Goal: Information Seeking & Learning: Learn about a topic

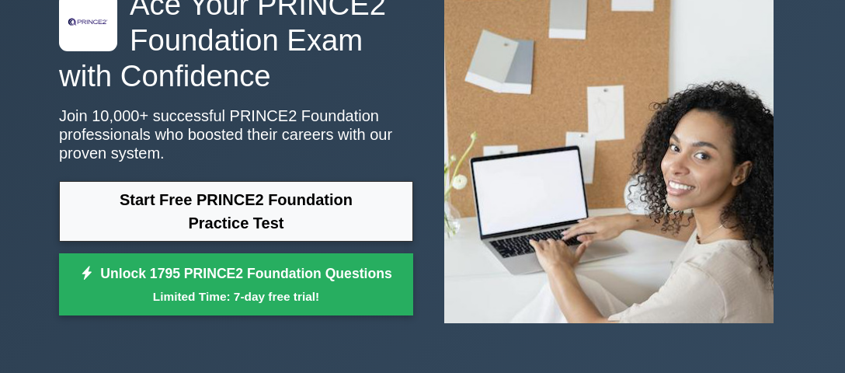
scroll to position [118, 0]
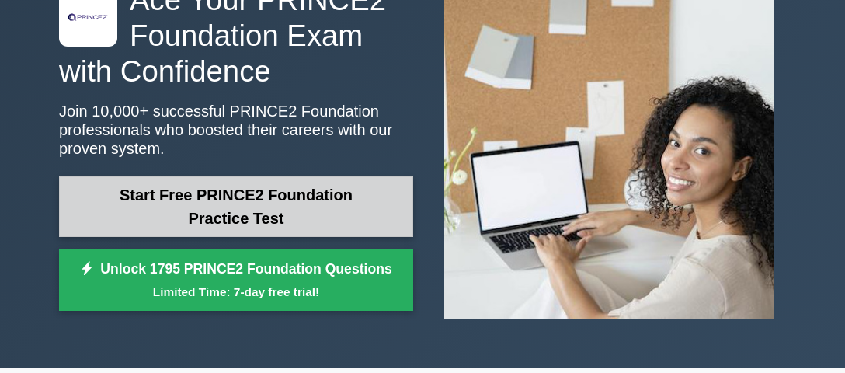
click at [293, 205] on link "Start Free PRINCE2 Foundation Practice Test" at bounding box center [236, 206] width 354 height 61
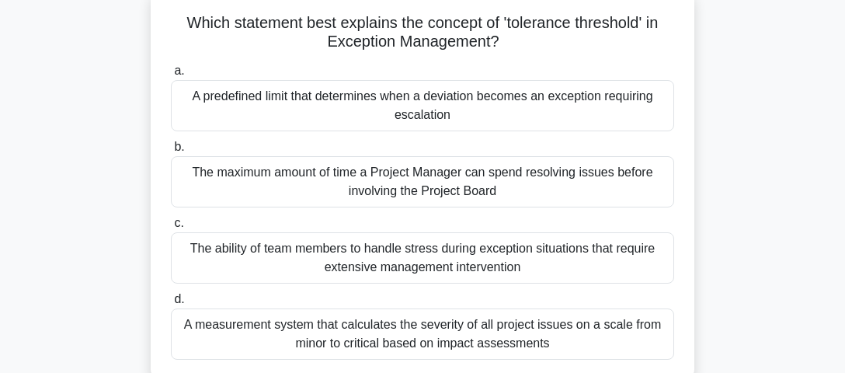
scroll to position [120, 0]
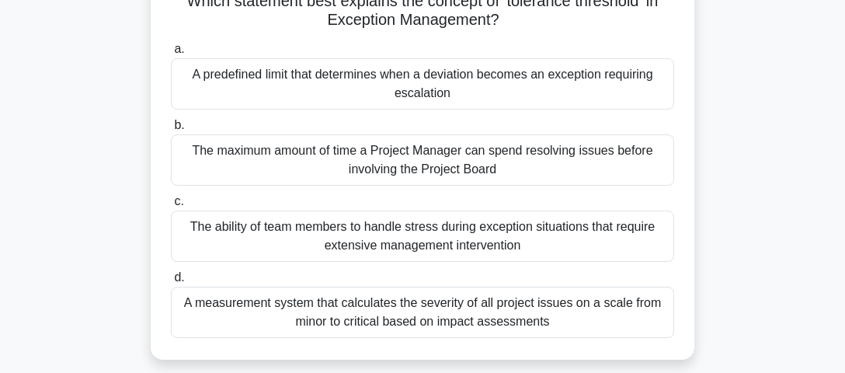
click at [398, 92] on div "A predefined limit that determines when a deviation becomes an exception requir…" at bounding box center [422, 83] width 503 height 51
click at [171, 54] on input "a. A predefined limit that determines when a deviation becomes an exception req…" at bounding box center [171, 49] width 0 height 10
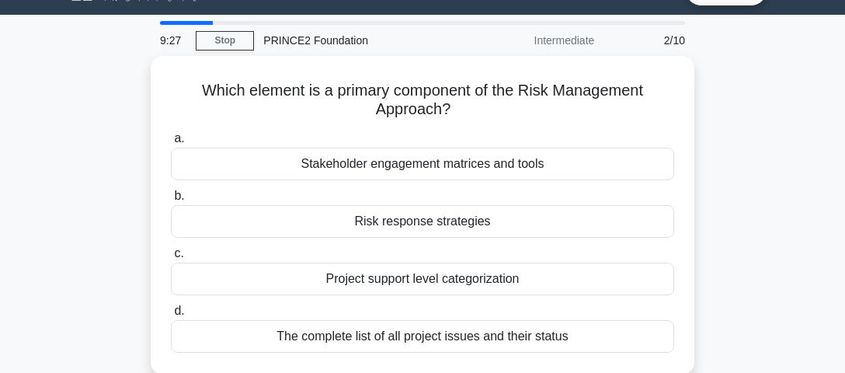
scroll to position [42, 0]
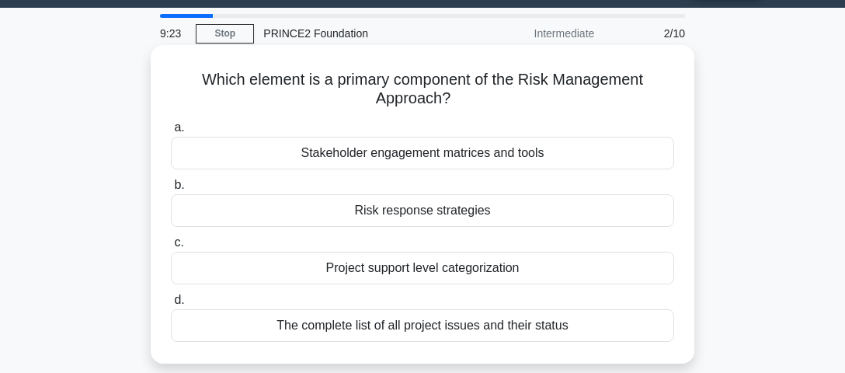
click at [401, 211] on div "Risk response strategies" at bounding box center [422, 210] width 503 height 33
click at [171, 190] on input "b. Risk response strategies" at bounding box center [171, 185] width 0 height 10
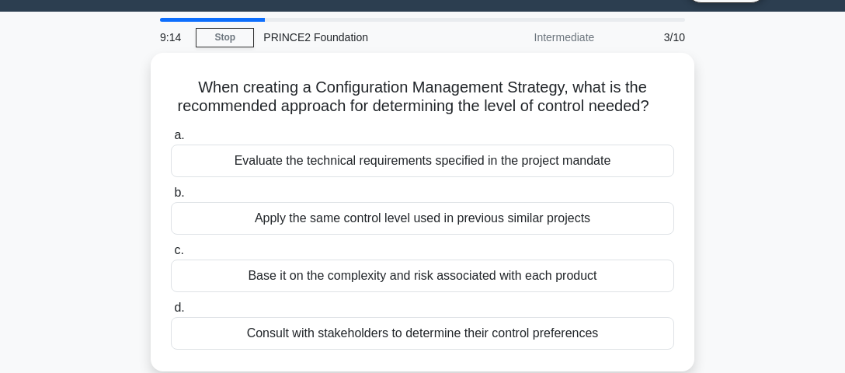
scroll to position [40, 0]
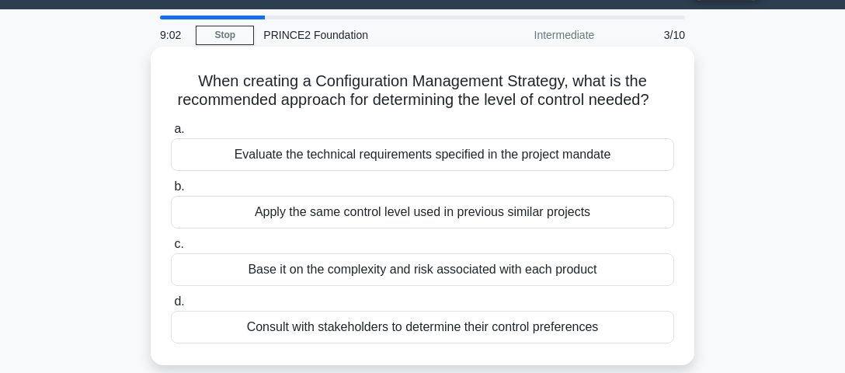
click at [357, 272] on div "Base it on the complexity and risk associated with each product" at bounding box center [422, 269] width 503 height 33
click at [171, 249] on input "c. Base it on the complexity and risk associated with each product" at bounding box center [171, 244] width 0 height 10
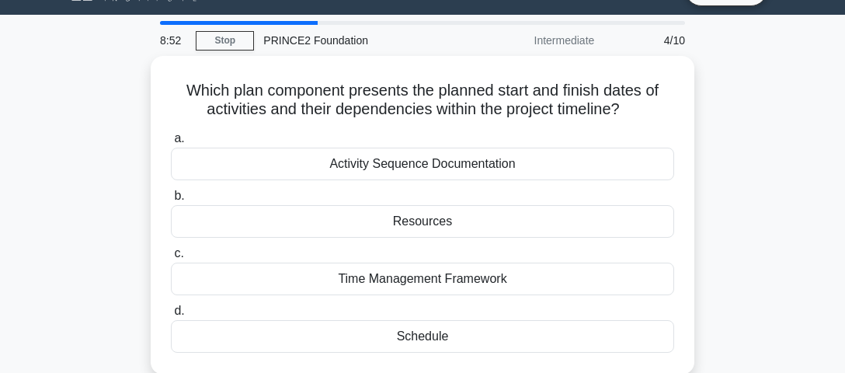
scroll to position [38, 0]
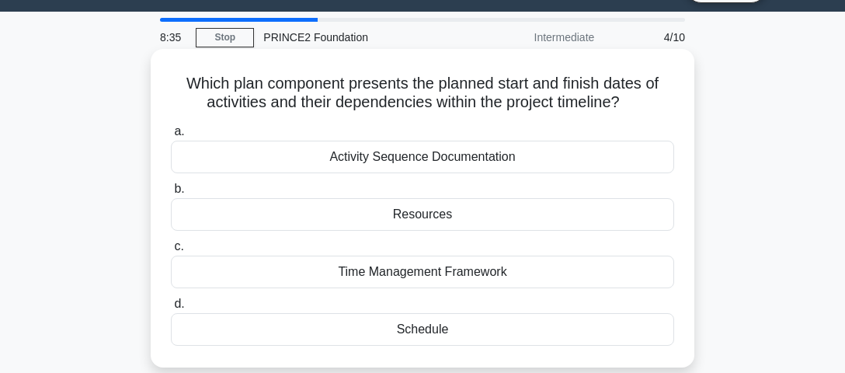
click at [422, 336] on div "Schedule" at bounding box center [422, 329] width 503 height 33
click at [171, 309] on input "d. Schedule" at bounding box center [171, 304] width 0 height 10
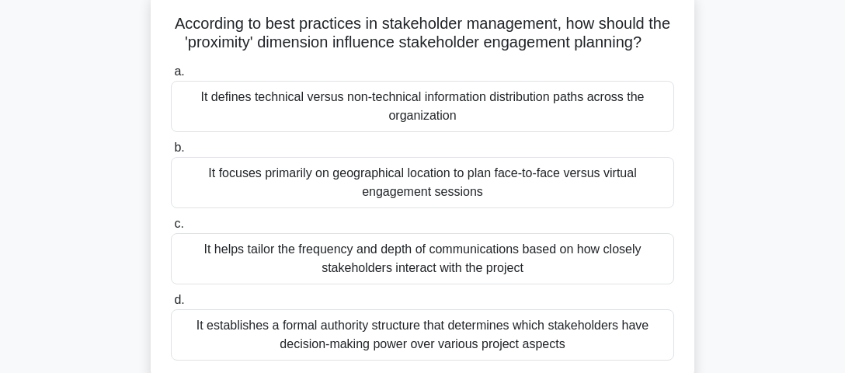
scroll to position [106, 0]
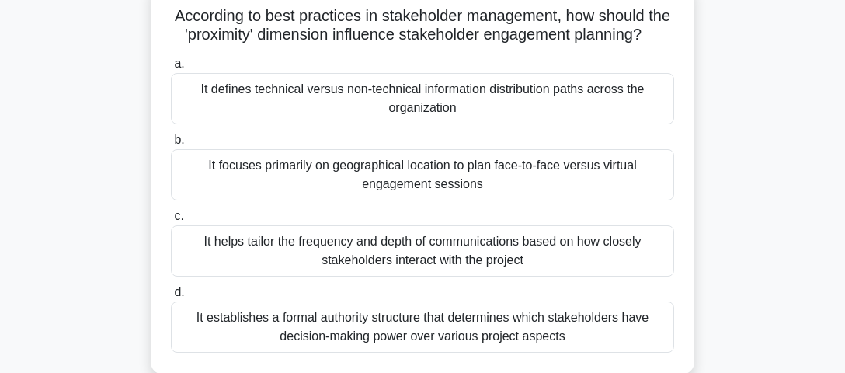
click at [475, 247] on div "It helps tailor the frequency and depth of communications based on how closely …" at bounding box center [422, 250] width 503 height 51
click at [171, 221] on input "c. It helps tailor the frequency and depth of communications based on how close…" at bounding box center [171, 216] width 0 height 10
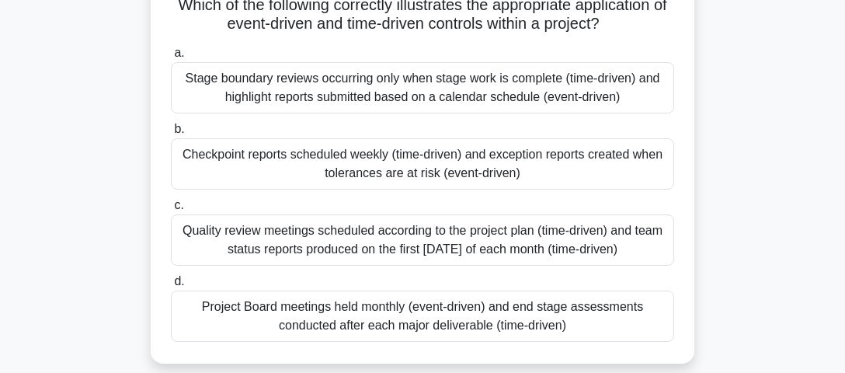
scroll to position [131, 0]
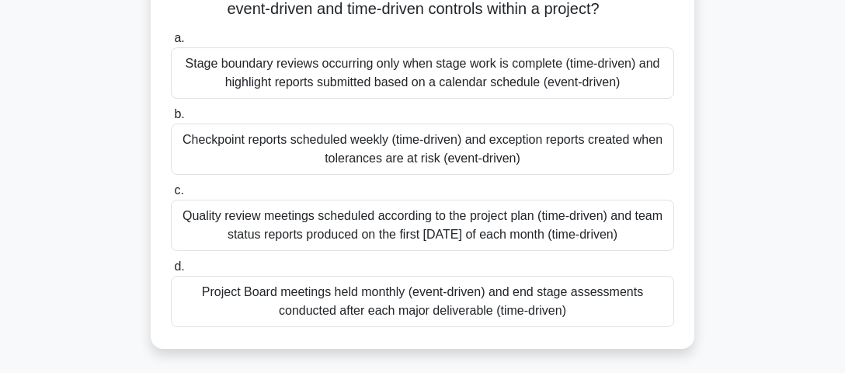
click at [479, 157] on div "Checkpoint reports scheduled weekly (time-driven) and exception reports created…" at bounding box center [422, 148] width 503 height 51
click at [171, 120] on input "b. Checkpoint reports scheduled weekly (time-driven) and exception reports crea…" at bounding box center [171, 115] width 0 height 10
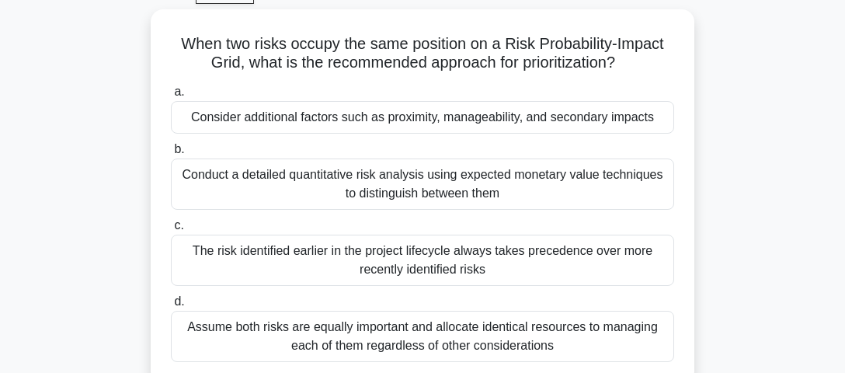
scroll to position [90, 0]
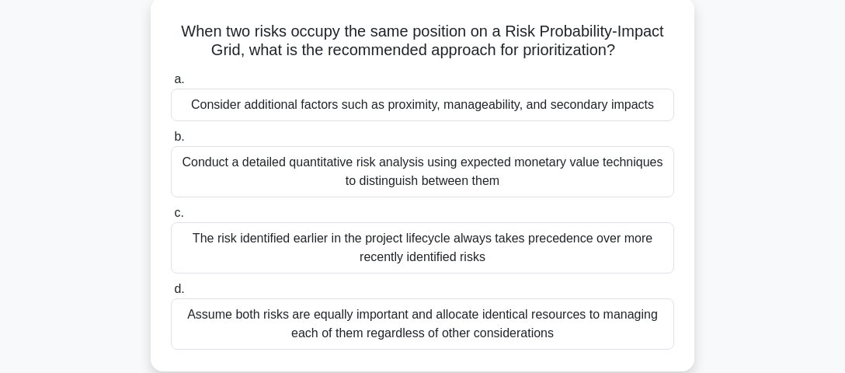
click at [413, 170] on div "Conduct a detailed quantitative risk analysis using expected monetary value tec…" at bounding box center [422, 171] width 503 height 51
click at [171, 142] on input "b. Conduct a detailed quantitative risk analysis using expected monetary value …" at bounding box center [171, 137] width 0 height 10
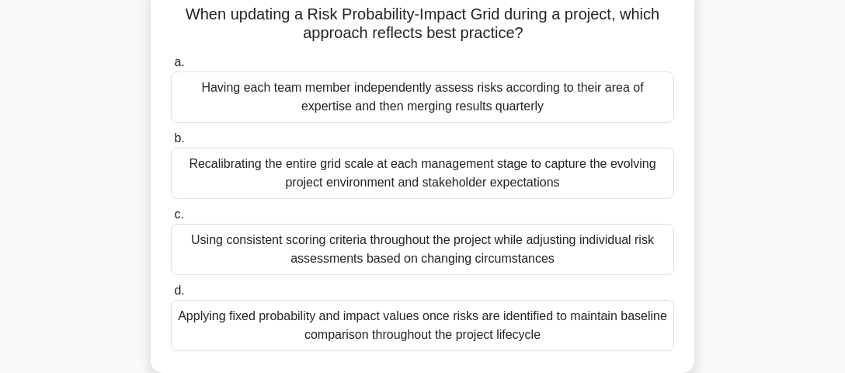
scroll to position [121, 0]
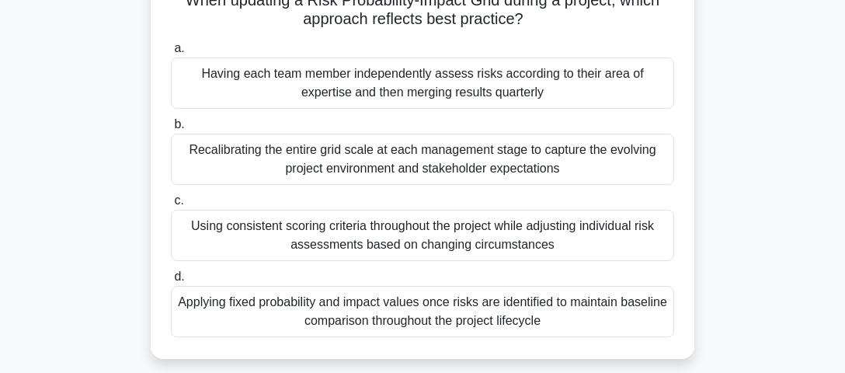
click at [482, 230] on div "Using consistent scoring criteria throughout the project while adjusting indivi…" at bounding box center [422, 235] width 503 height 51
click at [171, 206] on input "c. Using consistent scoring criteria throughout the project while adjusting ind…" at bounding box center [171, 201] width 0 height 10
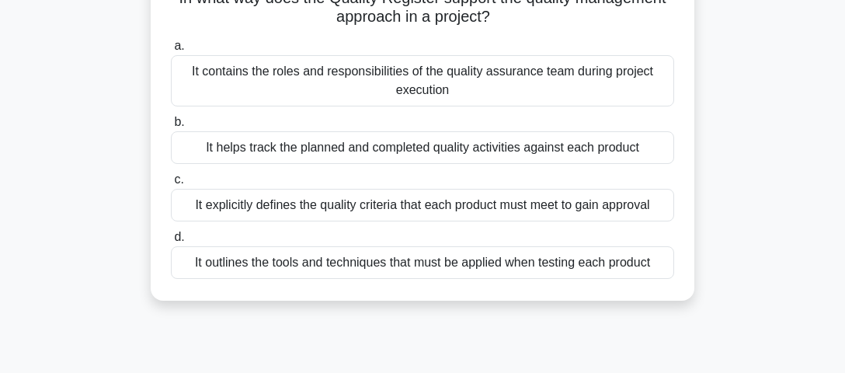
scroll to position [130, 0]
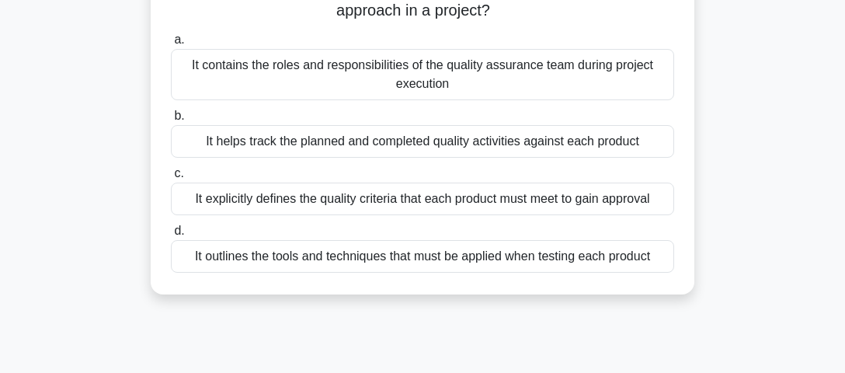
click at [381, 257] on div "It outlines the tools and techniques that must be applied when testing each pro…" at bounding box center [422, 256] width 503 height 33
click at [171, 236] on input "d. It outlines the tools and techniques that must be applied when testing each …" at bounding box center [171, 231] width 0 height 10
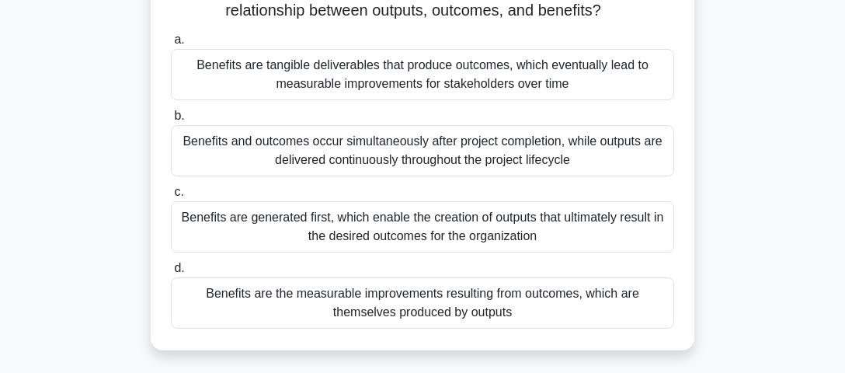
scroll to position [126, 0]
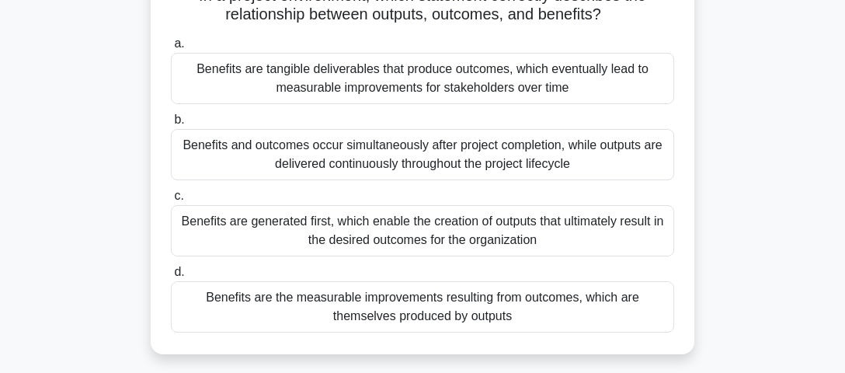
click at [379, 310] on div "Benefits are the measurable improvements resulting from outcomes, which are the…" at bounding box center [422, 306] width 503 height 51
click at [171, 277] on input "d. Benefits are the measurable improvements resulting from outcomes, which are …" at bounding box center [171, 272] width 0 height 10
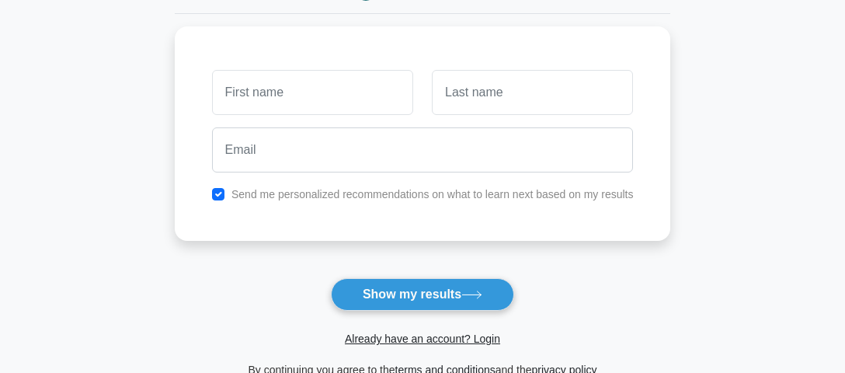
scroll to position [196, 0]
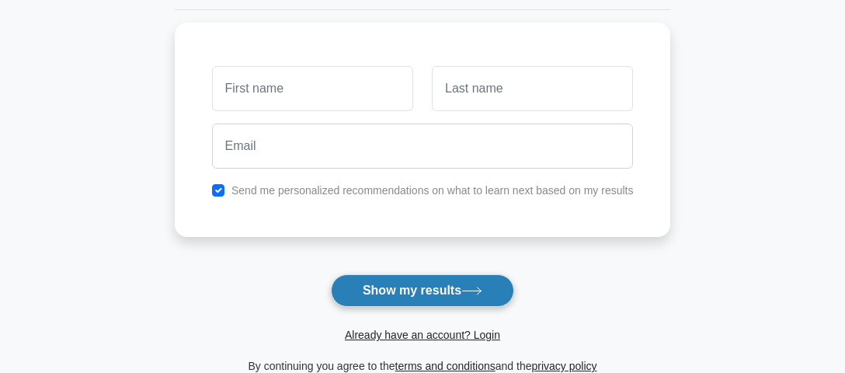
click at [456, 290] on button "Show my results" at bounding box center [422, 290] width 183 height 33
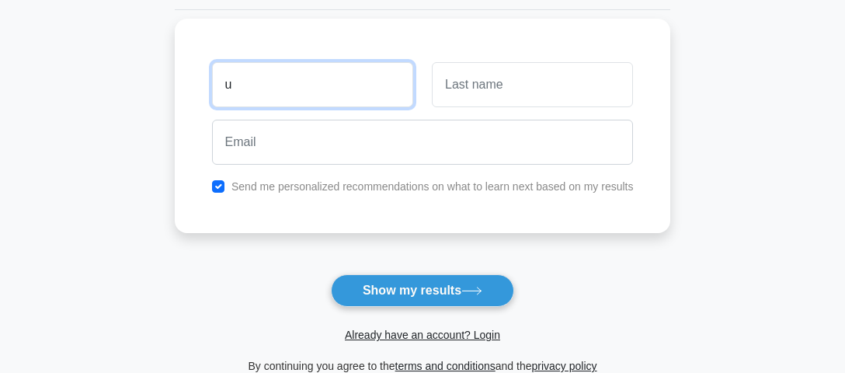
type input "u"
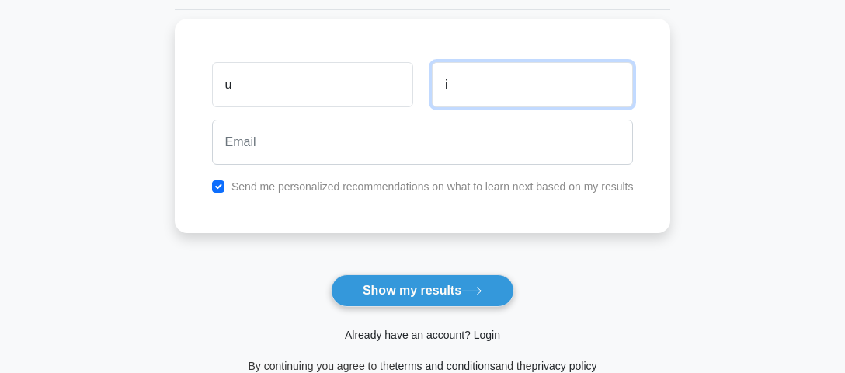
type input "i"
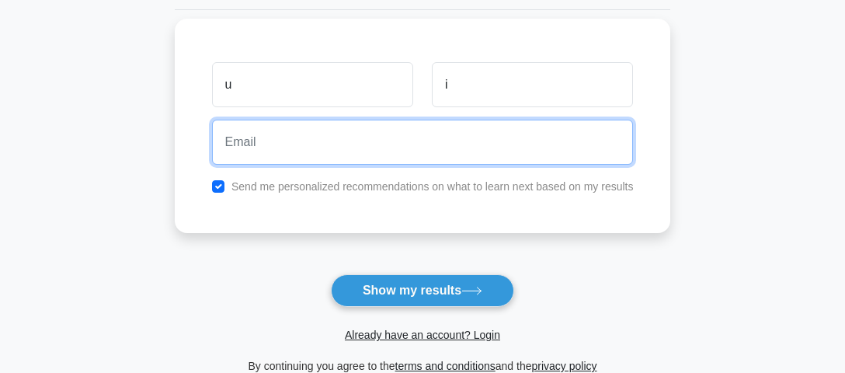
click at [245, 147] on input "email" at bounding box center [423, 142] width 422 height 45
type input "h@rrrr.com"
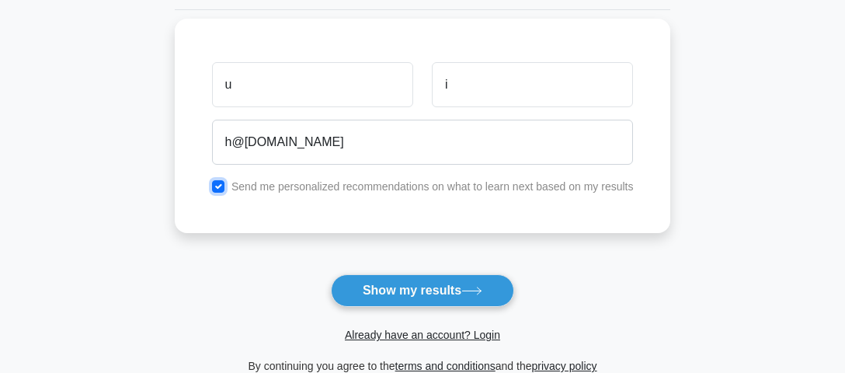
click at [216, 183] on input "checkbox" at bounding box center [218, 186] width 12 height 12
checkbox input "false"
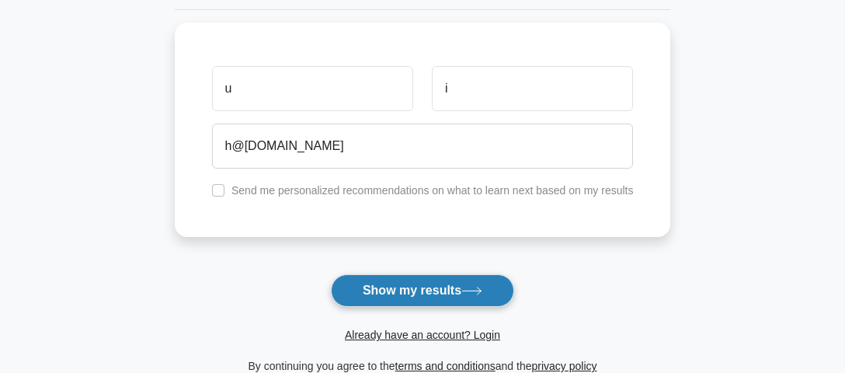
click at [443, 288] on button "Show my results" at bounding box center [422, 290] width 183 height 33
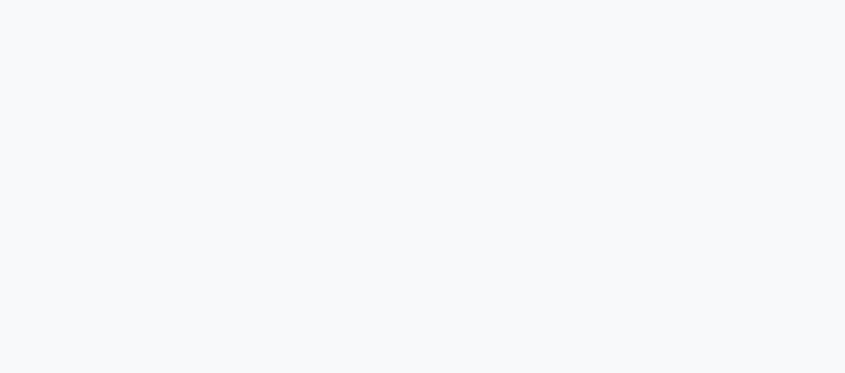
scroll to position [125, 0]
